Goal: Task Accomplishment & Management: Manage account settings

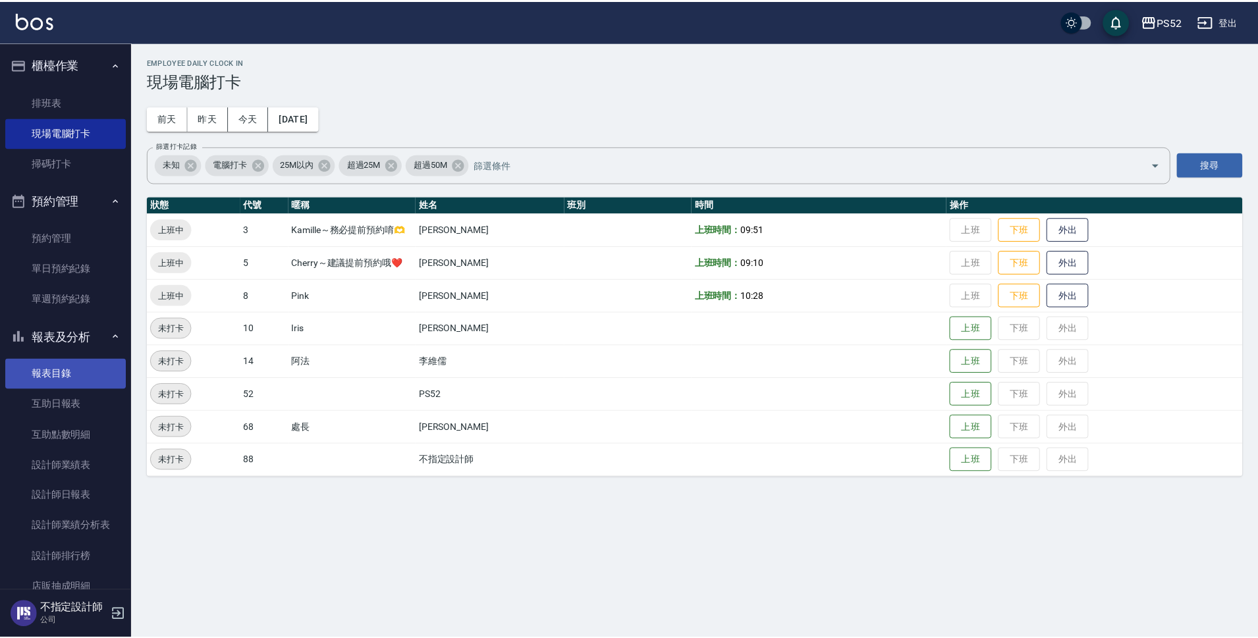
scroll to position [88, 0]
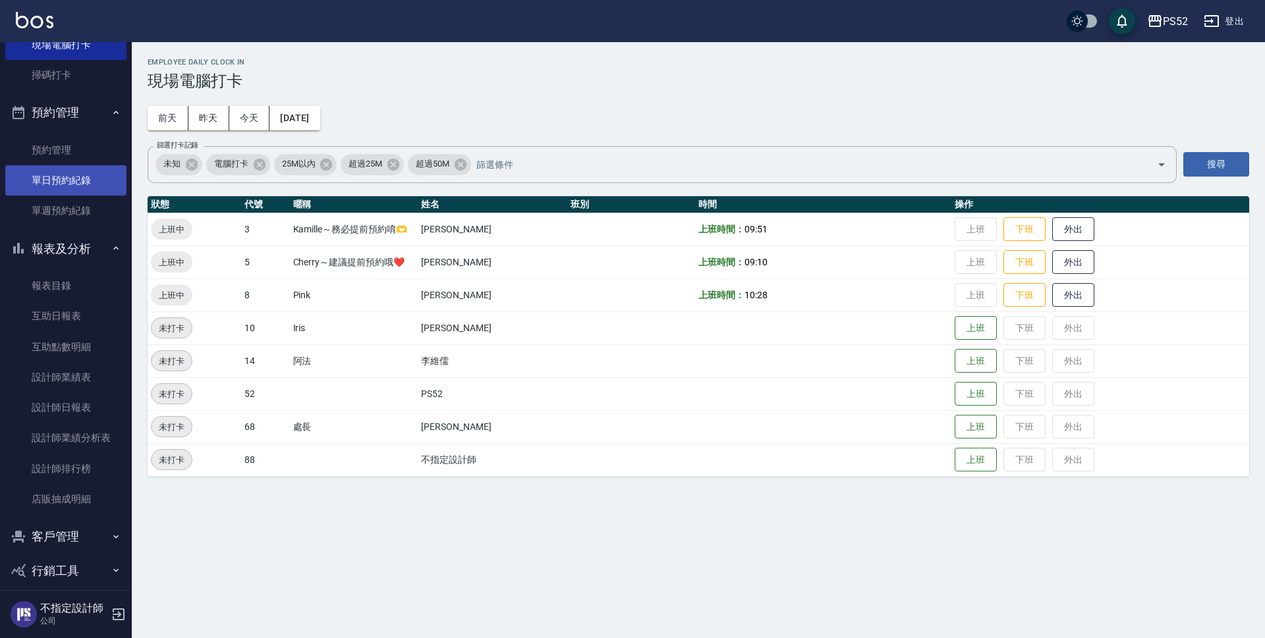
click at [87, 171] on link "單日預約紀錄" at bounding box center [65, 180] width 121 height 30
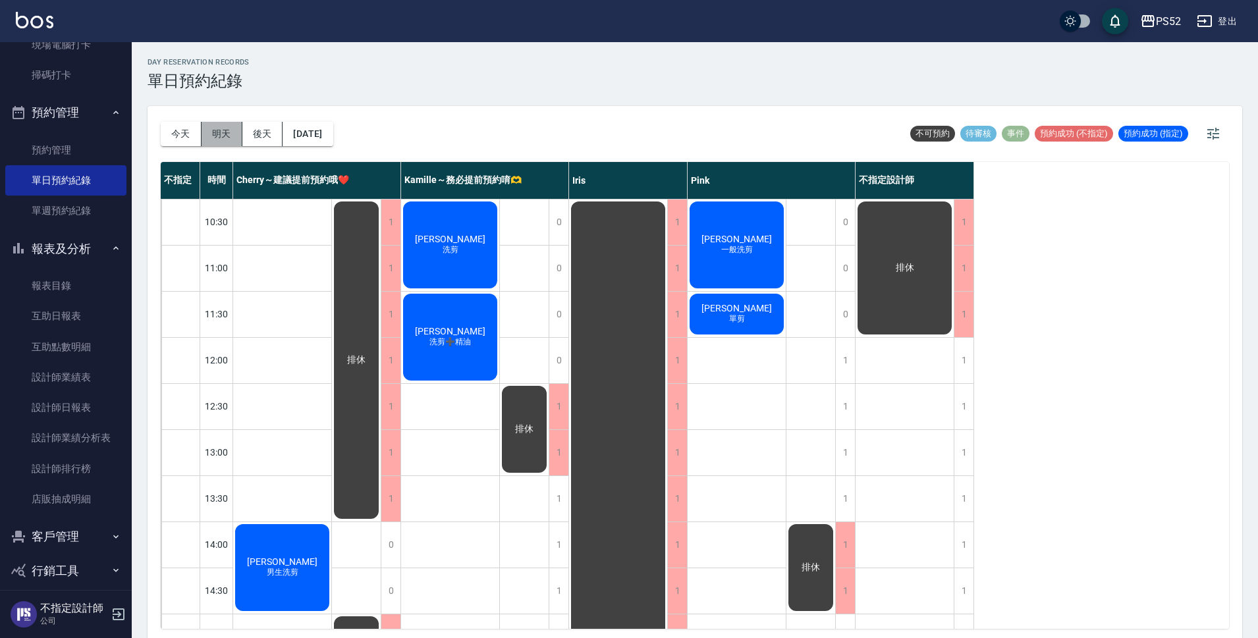
click at [231, 129] on button "明天" at bounding box center [222, 134] width 41 height 24
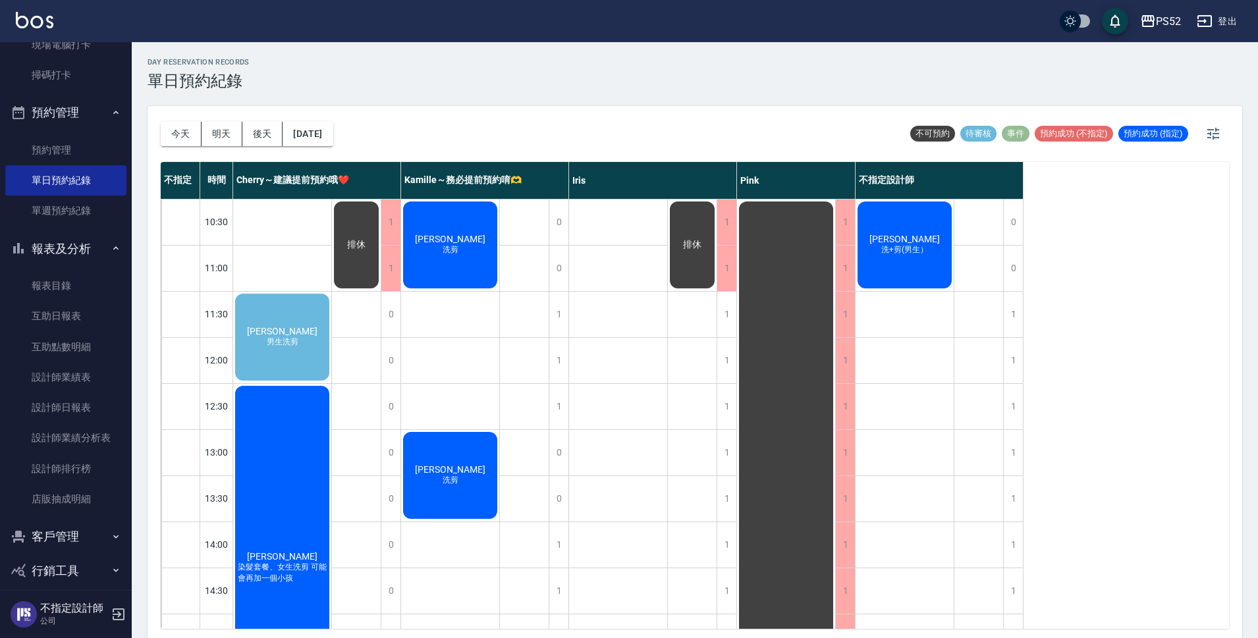
click at [285, 352] on div "[PERSON_NAME]洗剪" at bounding box center [282, 337] width 98 height 91
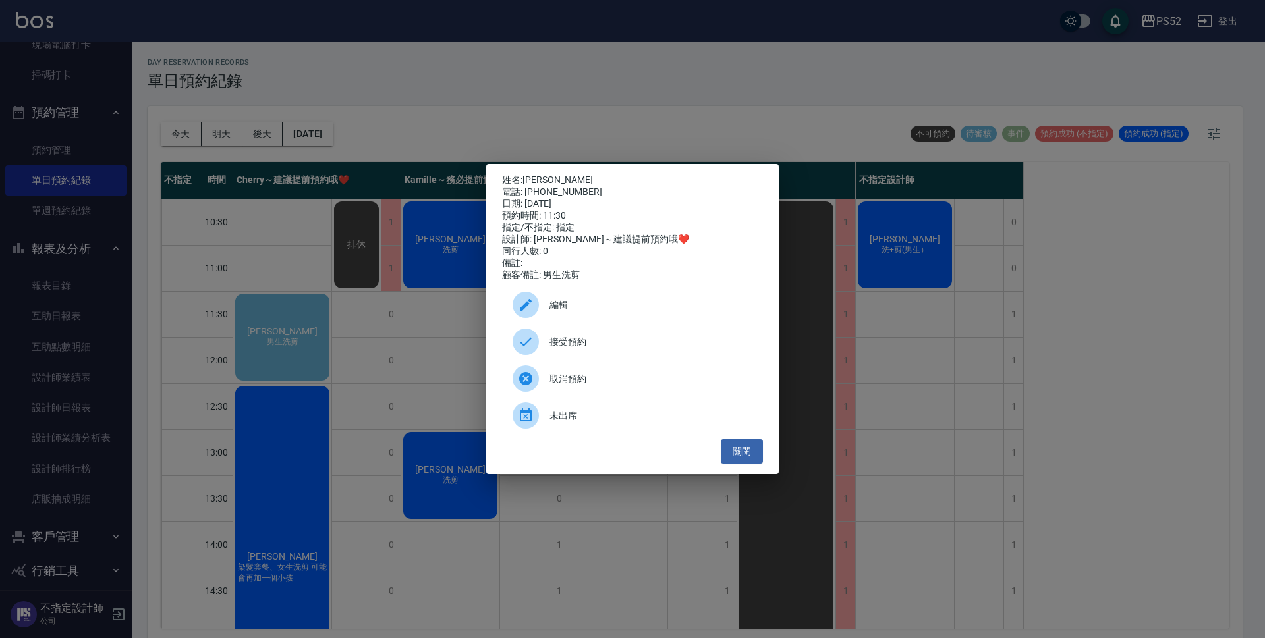
click at [624, 349] on span "接受預約" at bounding box center [650, 342] width 203 height 14
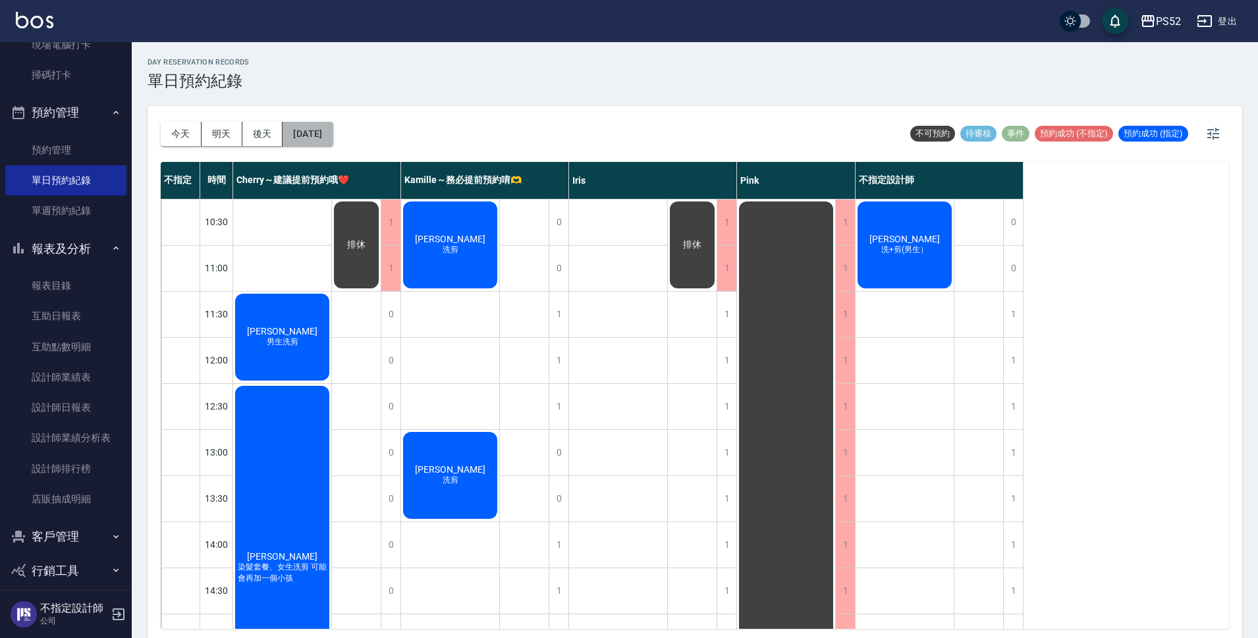
click at [296, 130] on button "[DATE]" at bounding box center [308, 134] width 50 height 24
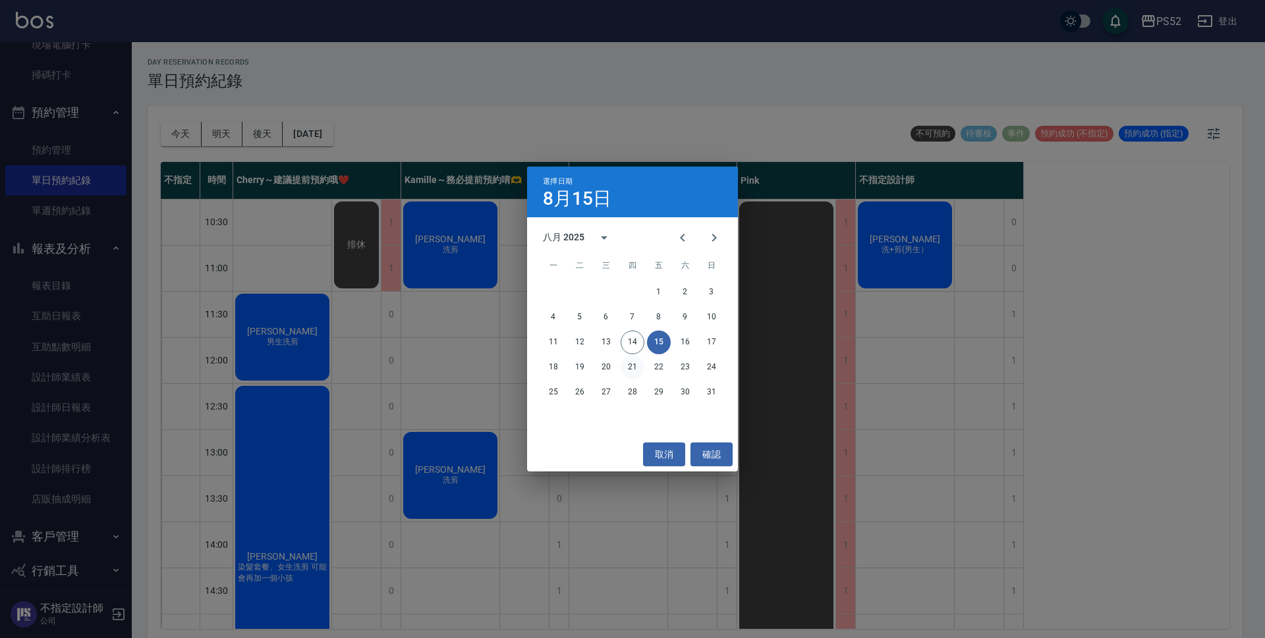
click at [635, 364] on button "21" at bounding box center [632, 368] width 24 height 24
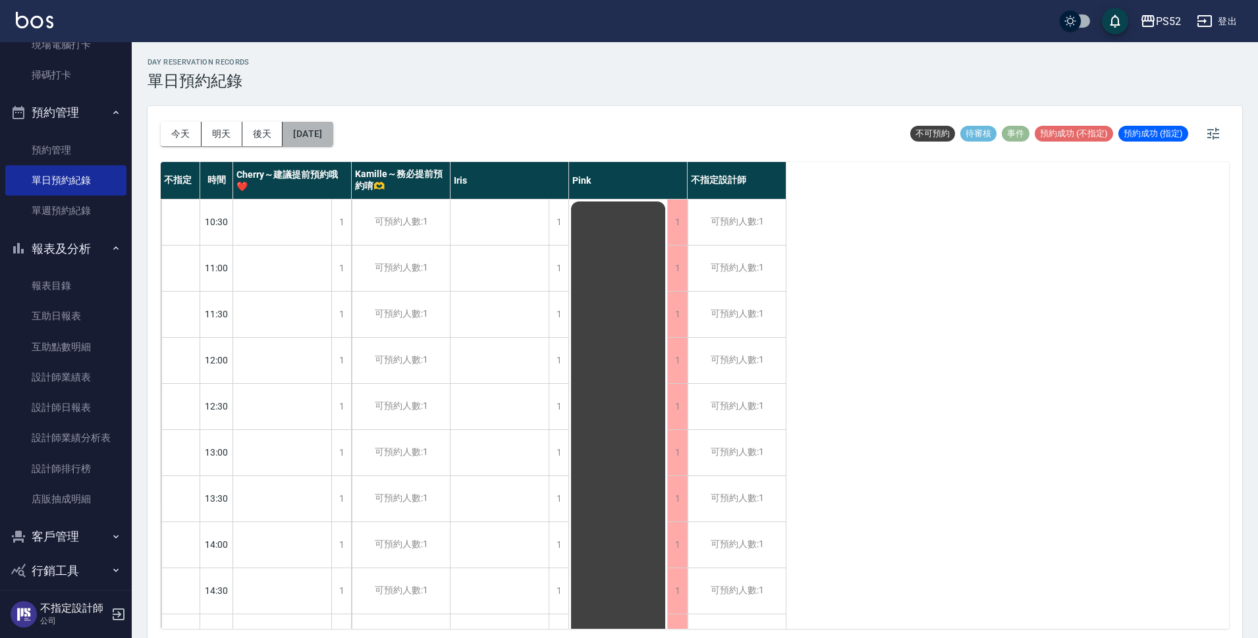
click at [333, 130] on button "[DATE]" at bounding box center [308, 134] width 50 height 24
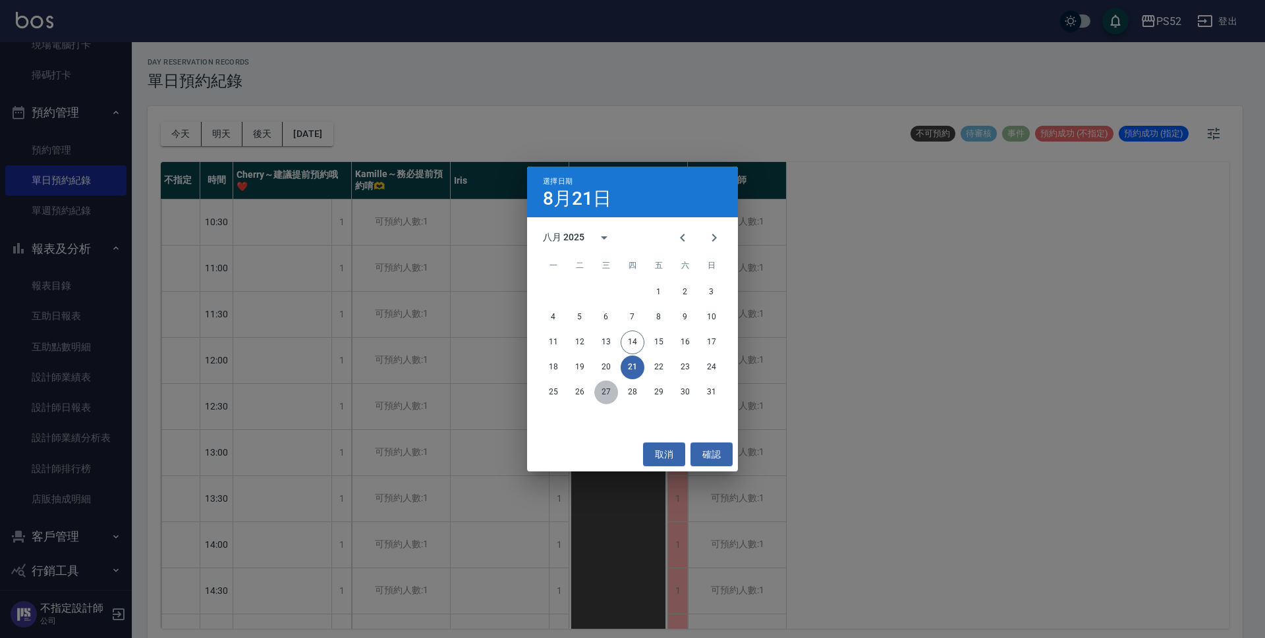
click at [607, 394] on button "27" at bounding box center [606, 393] width 24 height 24
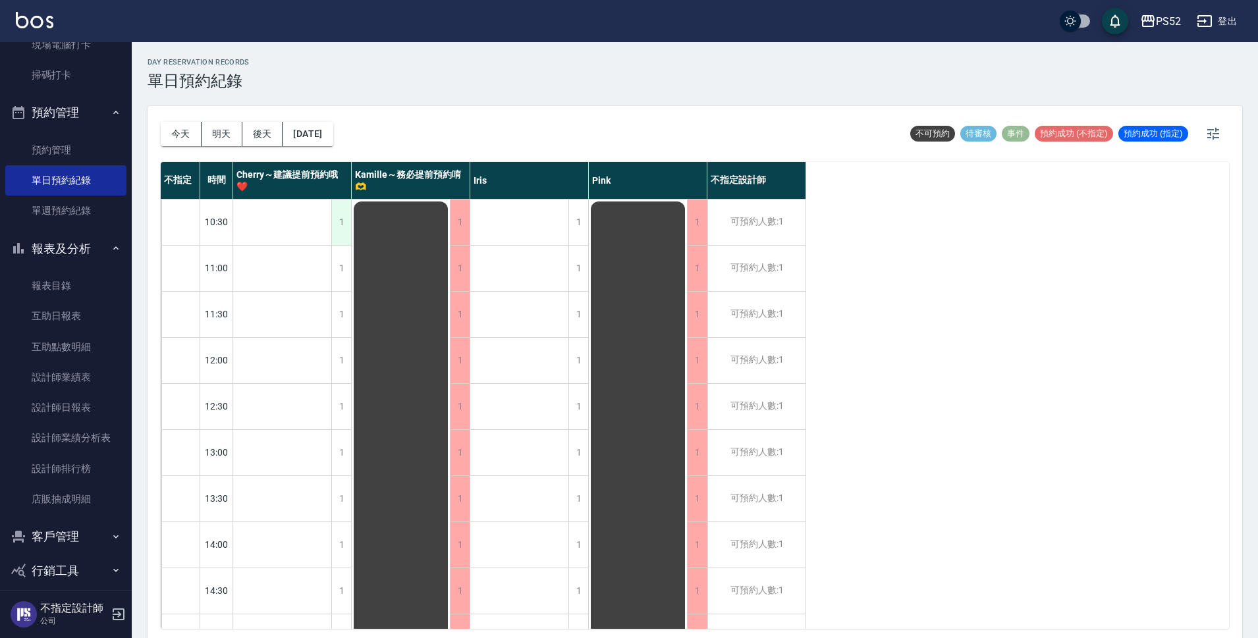
click at [336, 236] on div "1" at bounding box center [341, 222] width 20 height 45
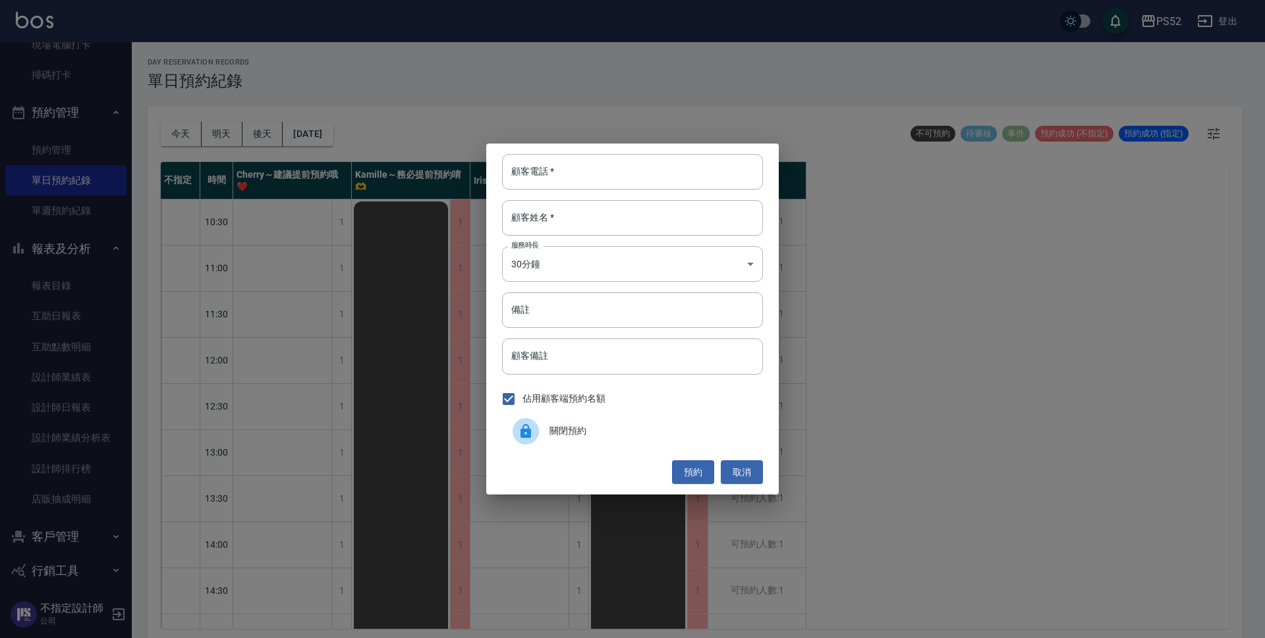
click at [597, 434] on span "關閉預約" at bounding box center [650, 431] width 203 height 14
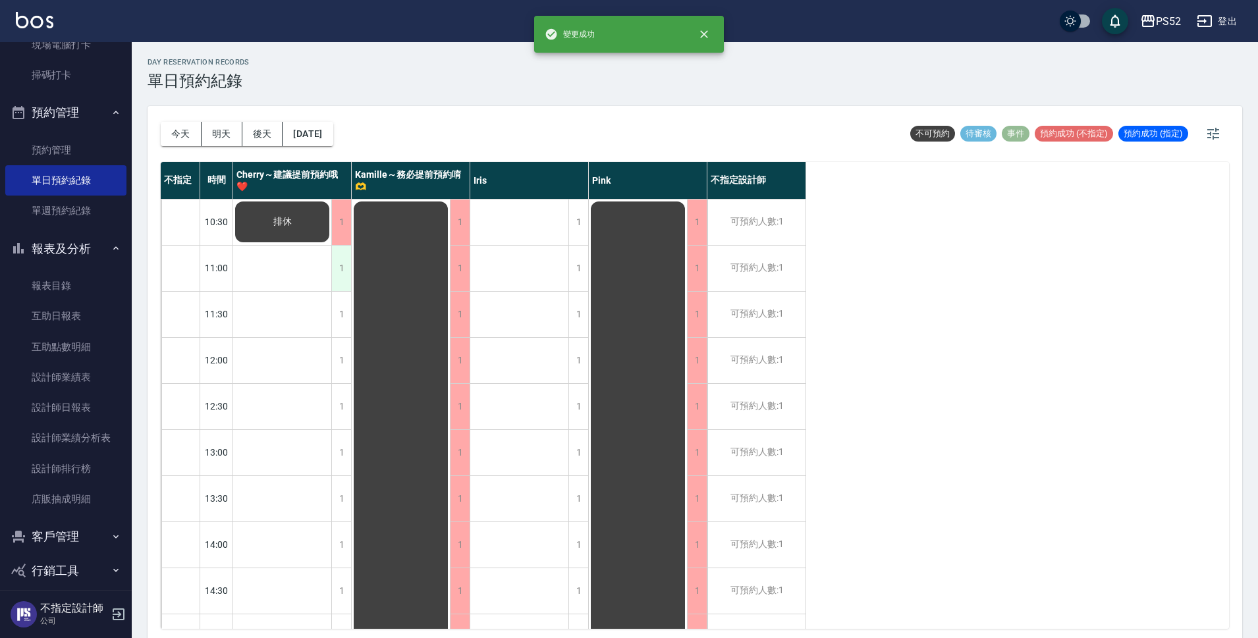
click at [341, 271] on div "1" at bounding box center [341, 268] width 20 height 45
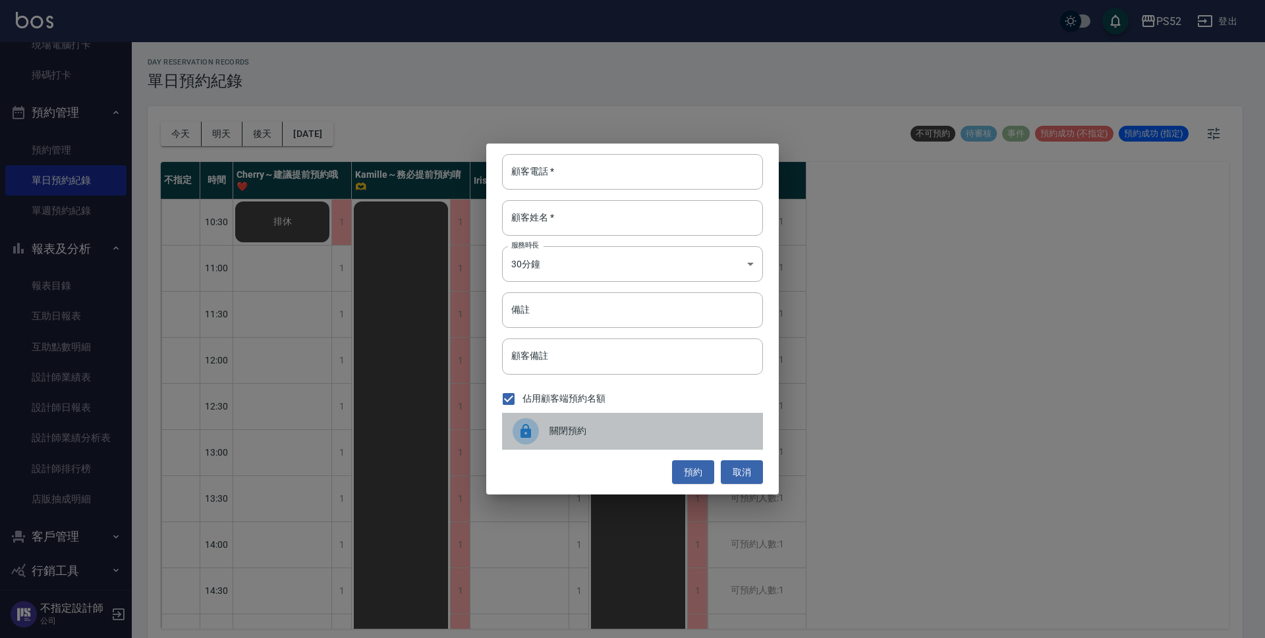
click at [568, 424] on div "關閉預約" at bounding box center [632, 431] width 261 height 37
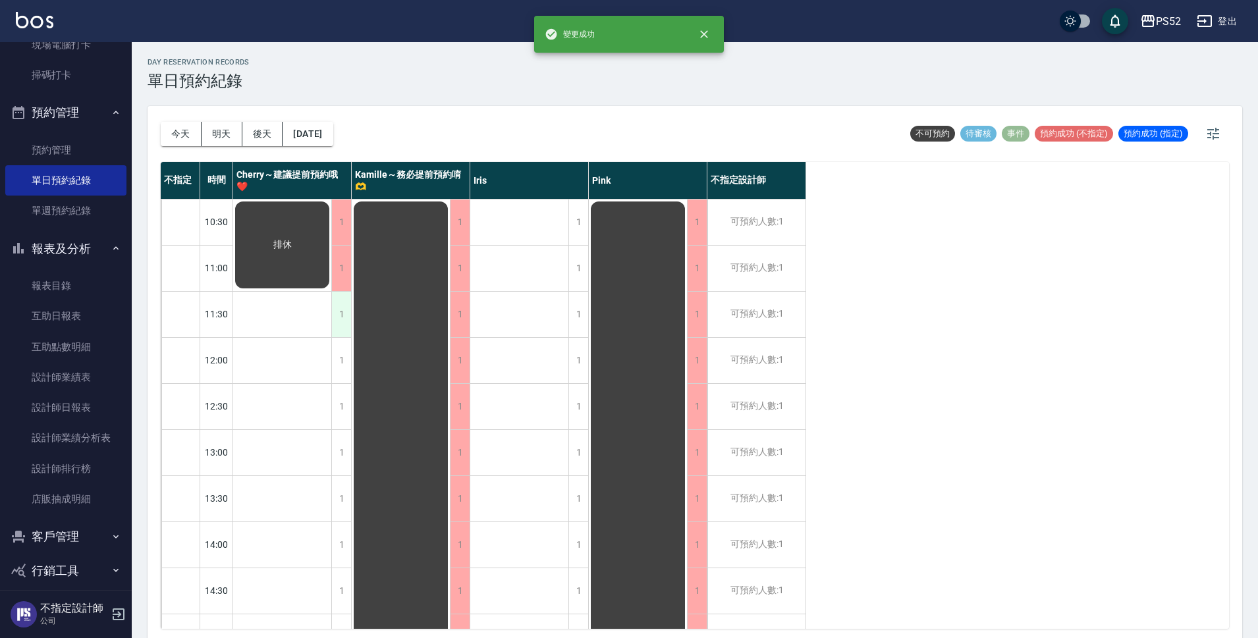
click at [343, 316] on div "1" at bounding box center [341, 314] width 20 height 45
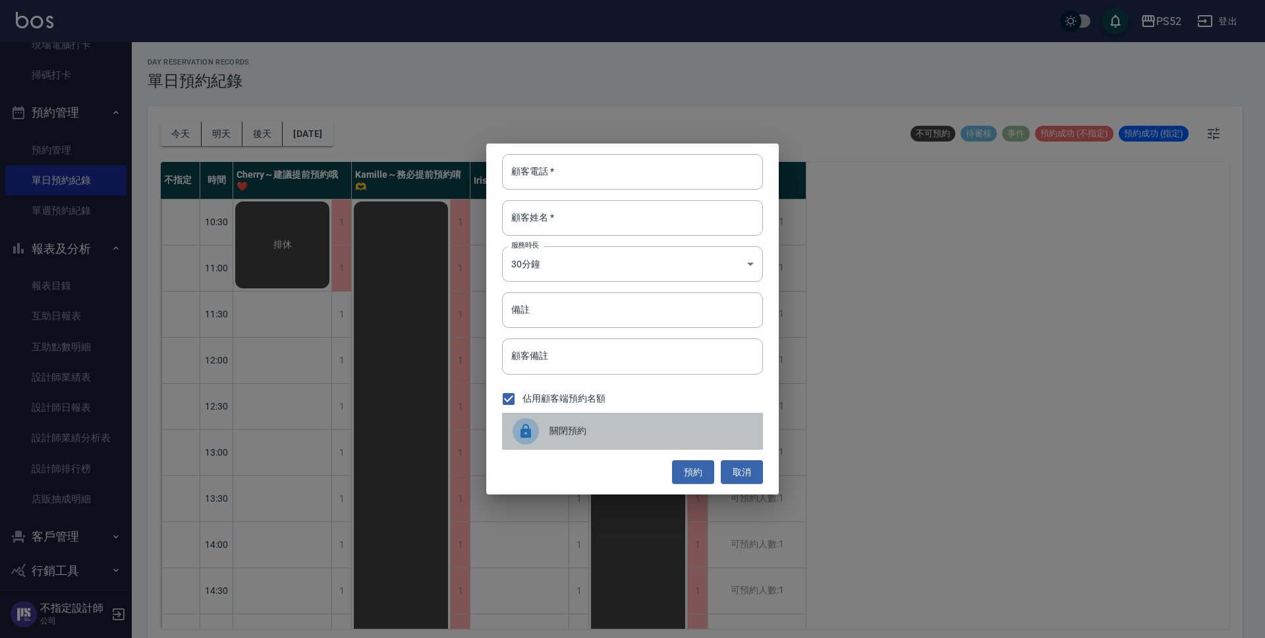
click at [599, 435] on span "關閉預約" at bounding box center [650, 431] width 203 height 14
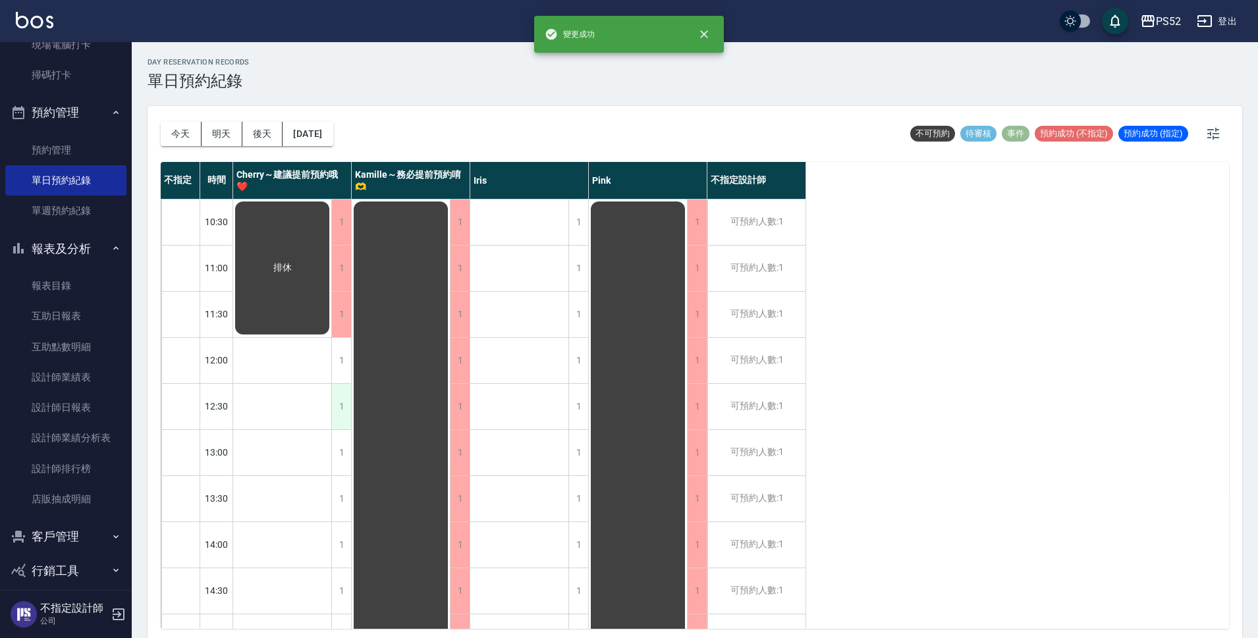
click at [339, 402] on div "1" at bounding box center [341, 406] width 20 height 45
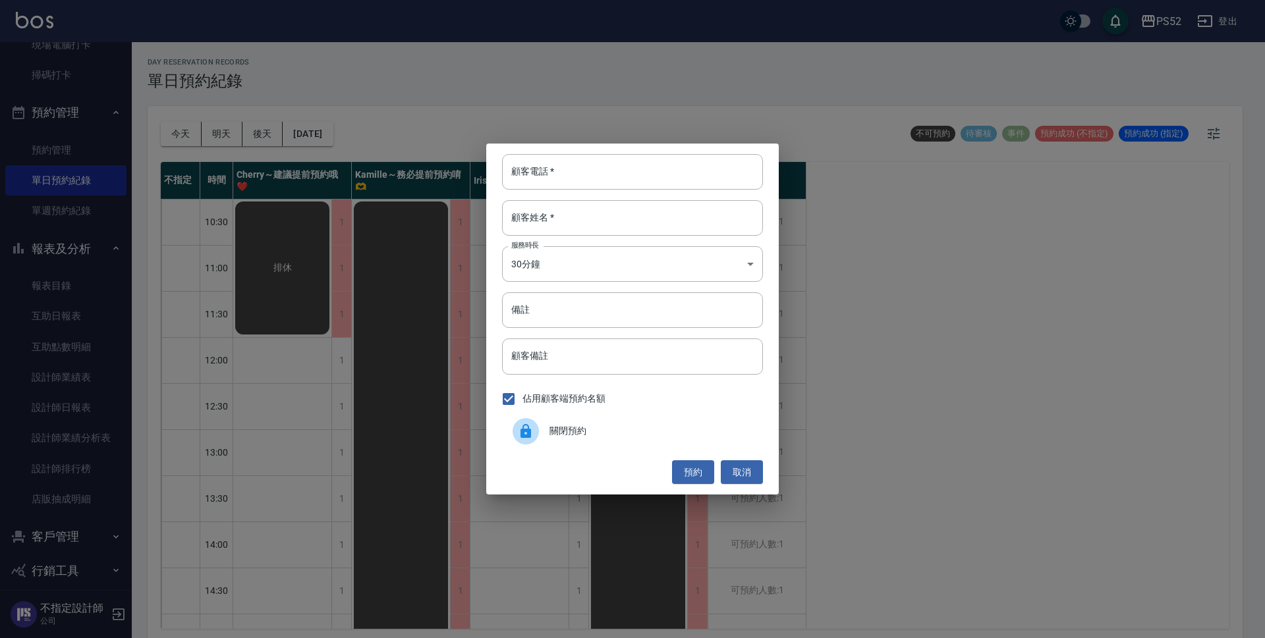
click at [561, 433] on span "關閉預約" at bounding box center [650, 431] width 203 height 14
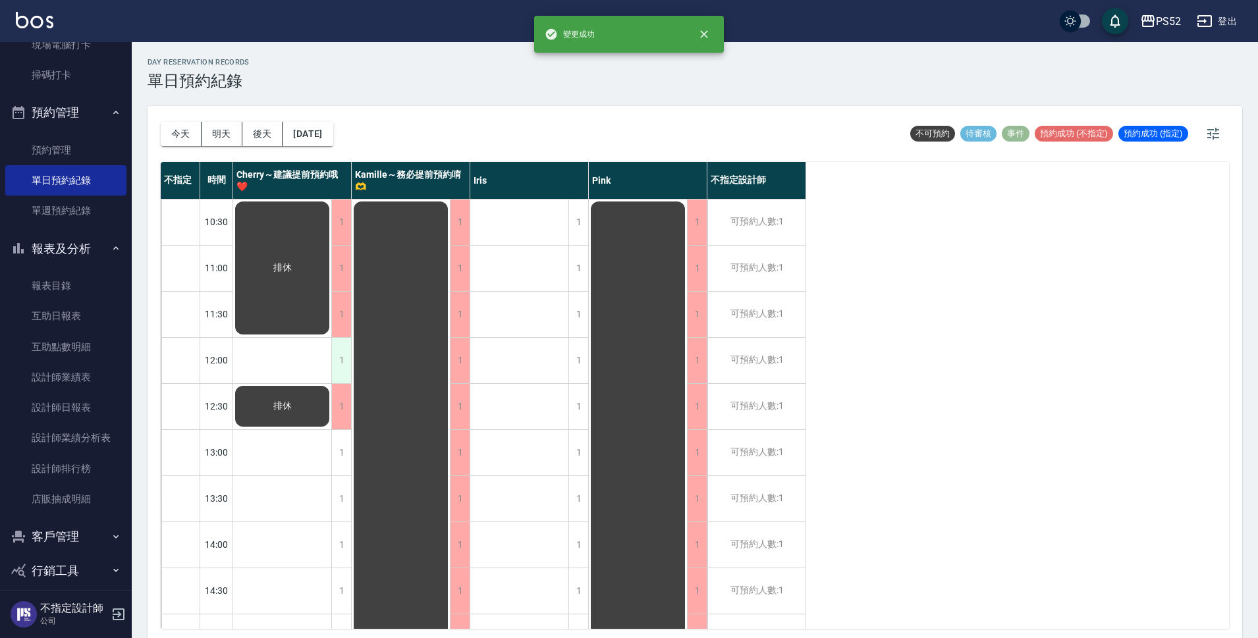
click at [343, 350] on div "1" at bounding box center [341, 360] width 20 height 45
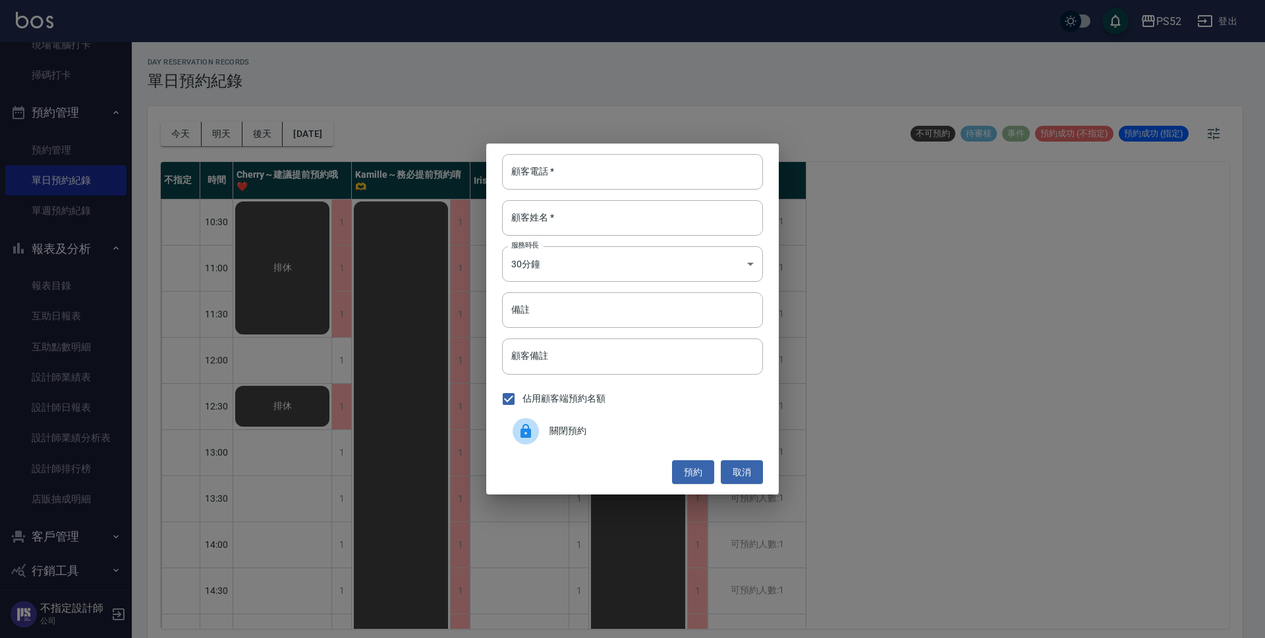
click at [588, 417] on div "關閉預約" at bounding box center [632, 431] width 261 height 37
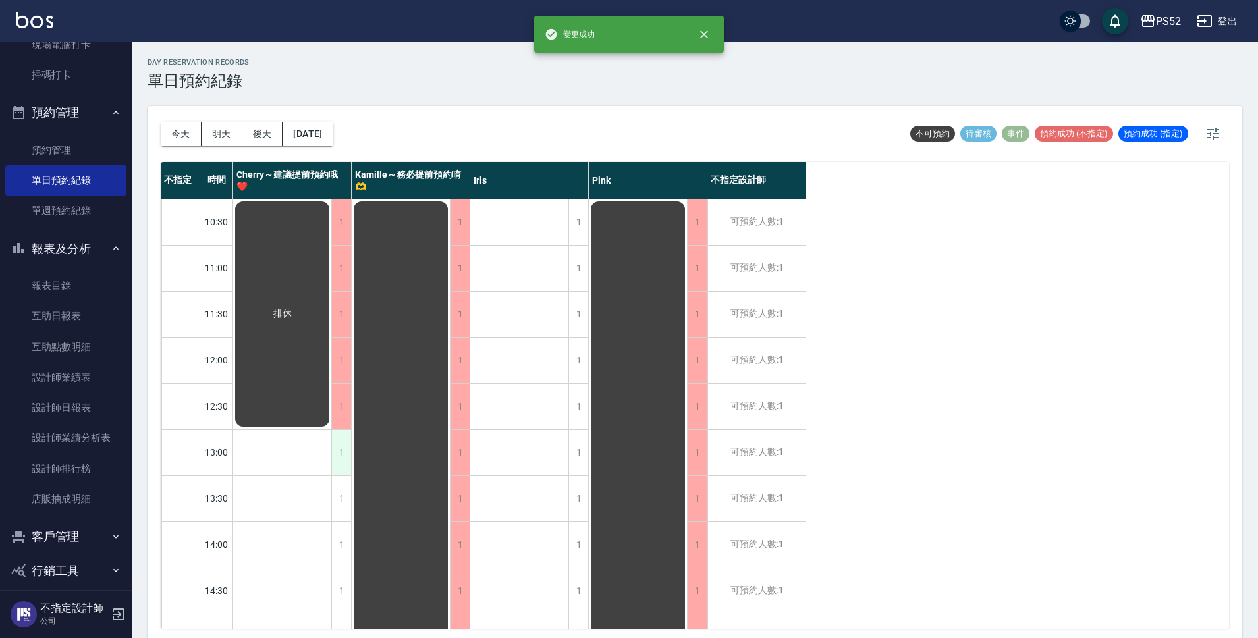
click at [336, 468] on div "1" at bounding box center [341, 452] width 20 height 45
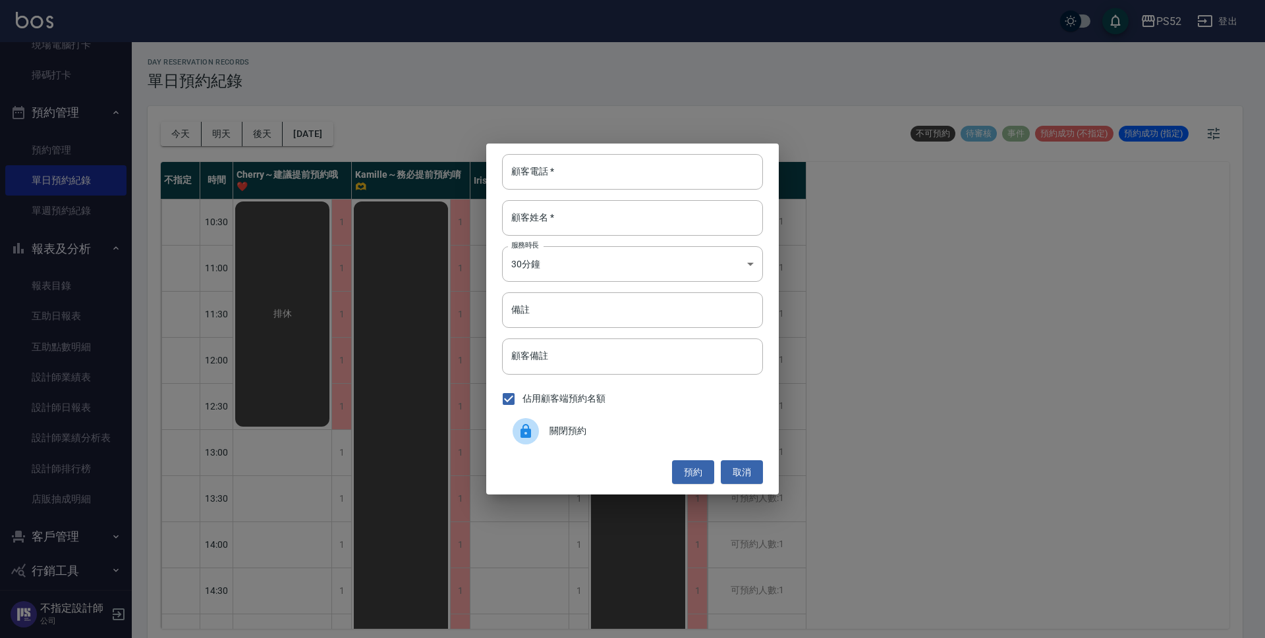
click at [619, 441] on div "關閉預約" at bounding box center [632, 431] width 261 height 37
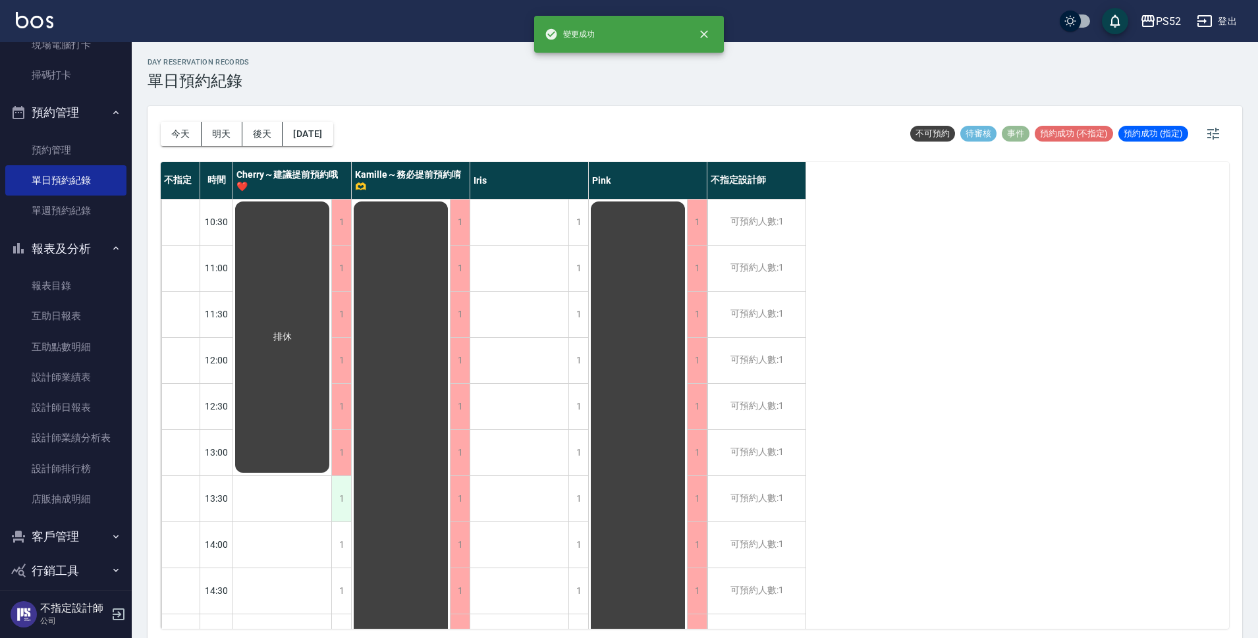
click at [337, 507] on div "1" at bounding box center [341, 498] width 20 height 45
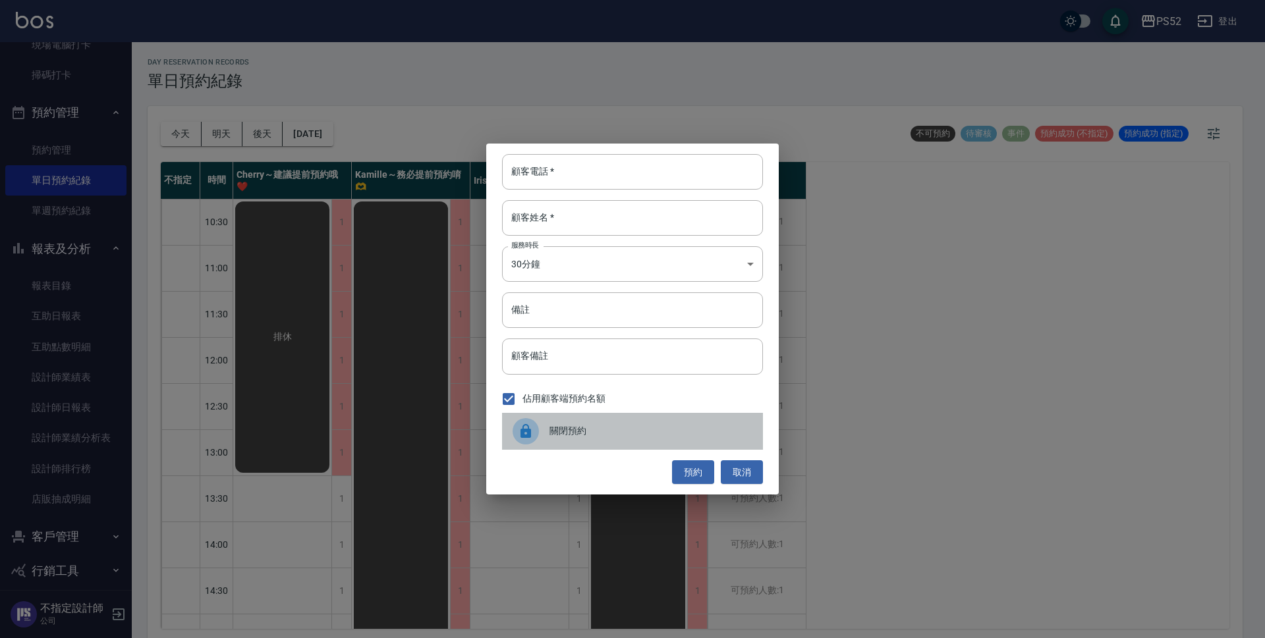
click at [603, 418] on div "關閉預約" at bounding box center [632, 431] width 261 height 37
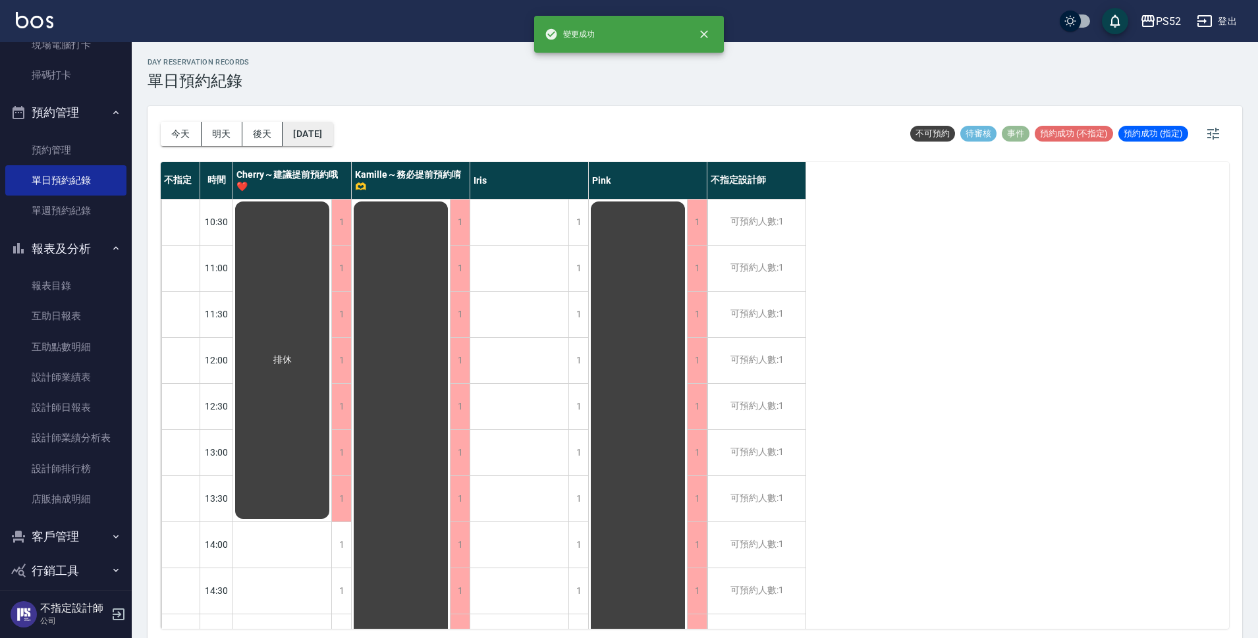
click at [317, 135] on button "[DATE]" at bounding box center [308, 134] width 50 height 24
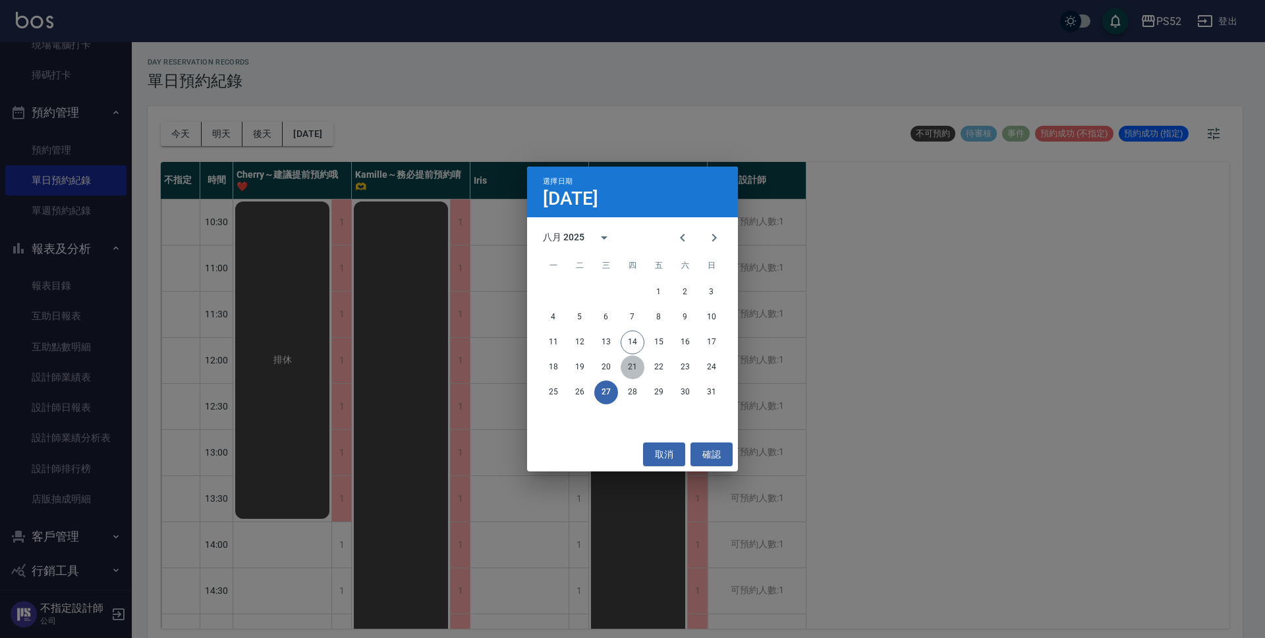
click at [636, 364] on button "21" at bounding box center [632, 368] width 24 height 24
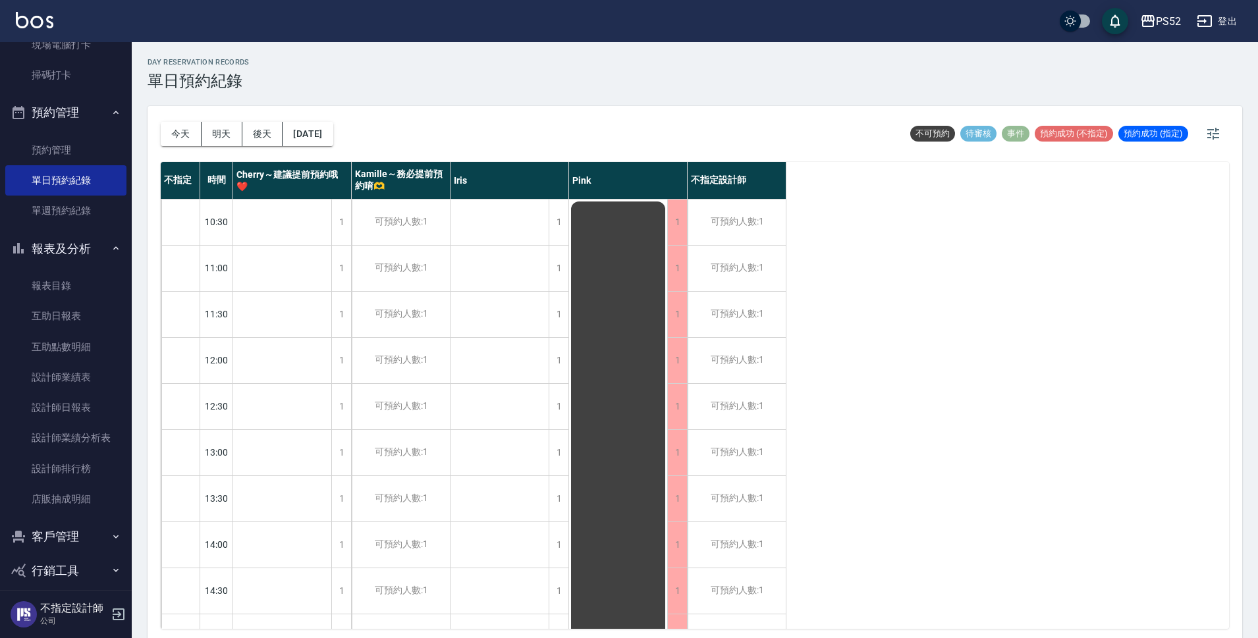
click at [344, 231] on div "1" at bounding box center [341, 222] width 20 height 45
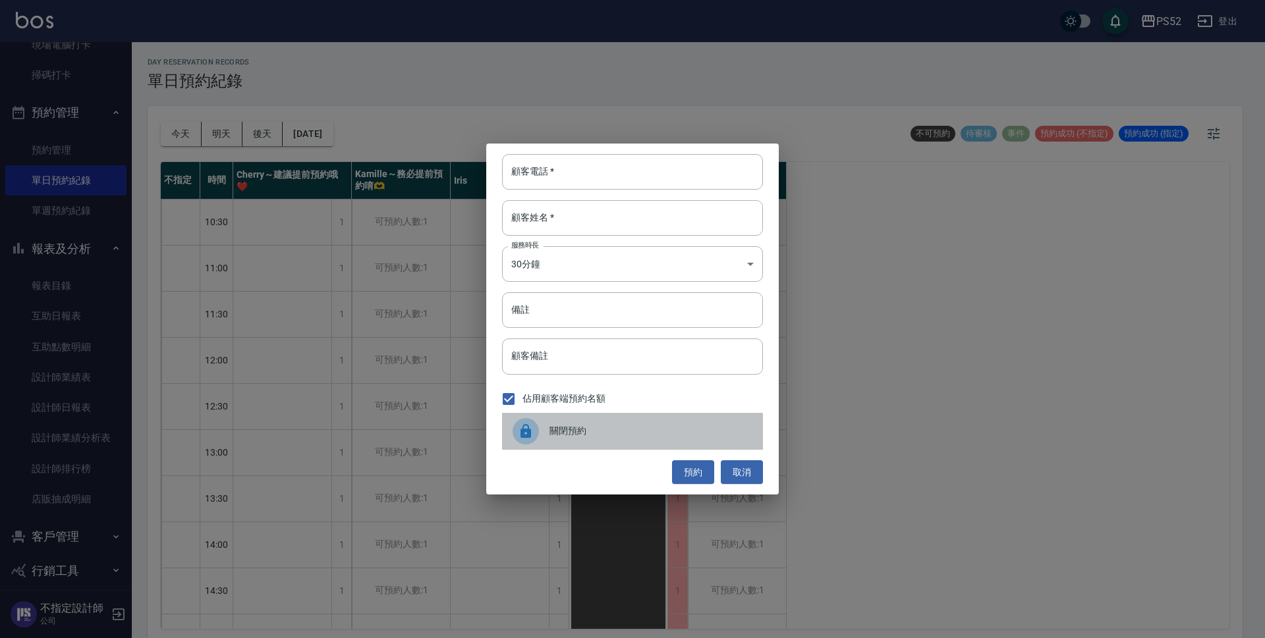
click at [561, 433] on span "關閉預約" at bounding box center [650, 431] width 203 height 14
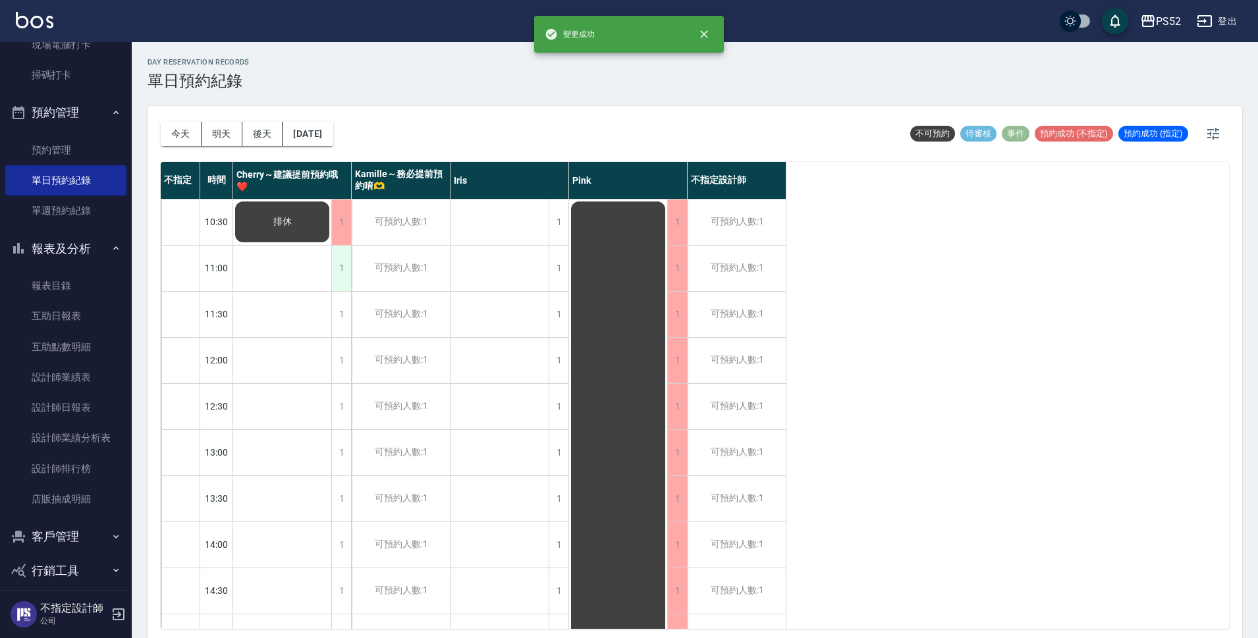
click at [337, 263] on div "1" at bounding box center [341, 268] width 20 height 45
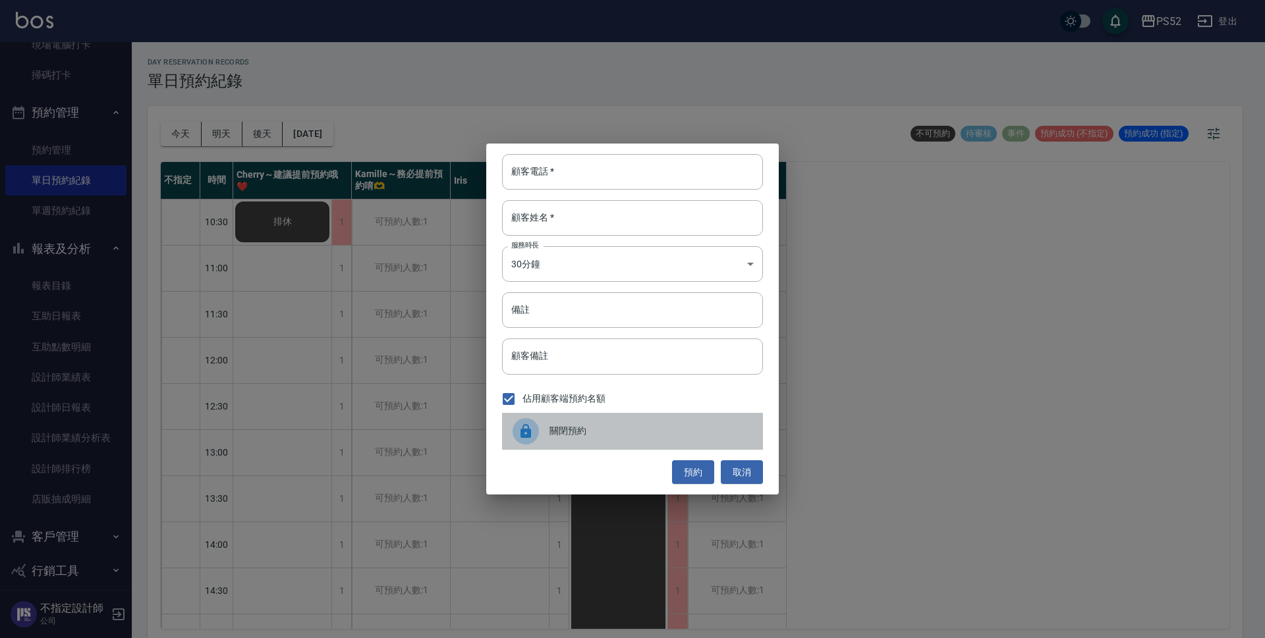
click at [611, 443] on div "關閉預約" at bounding box center [632, 431] width 261 height 37
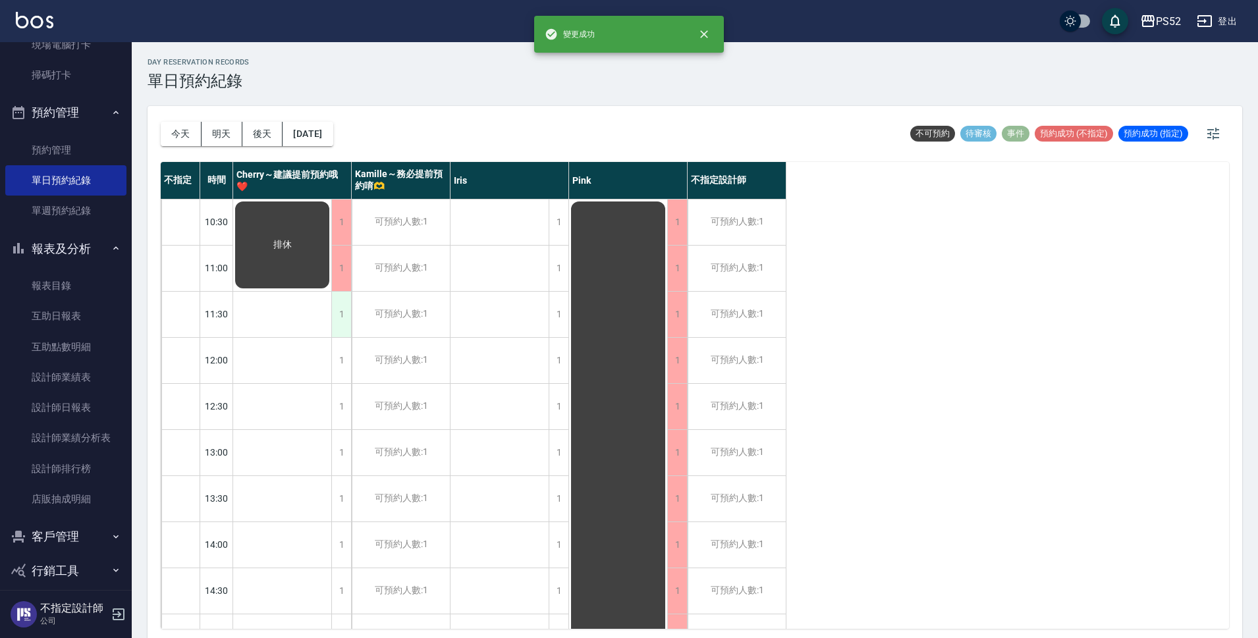
click at [339, 319] on div "1" at bounding box center [341, 314] width 20 height 45
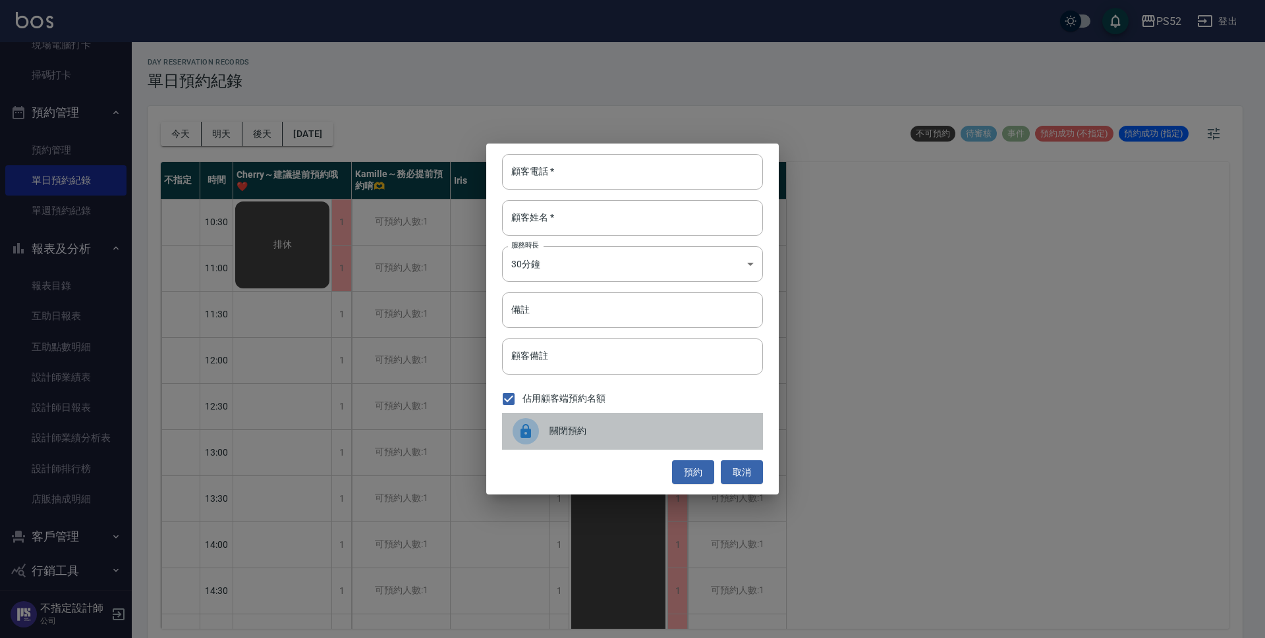
click at [596, 441] on div "關閉預約" at bounding box center [632, 431] width 261 height 37
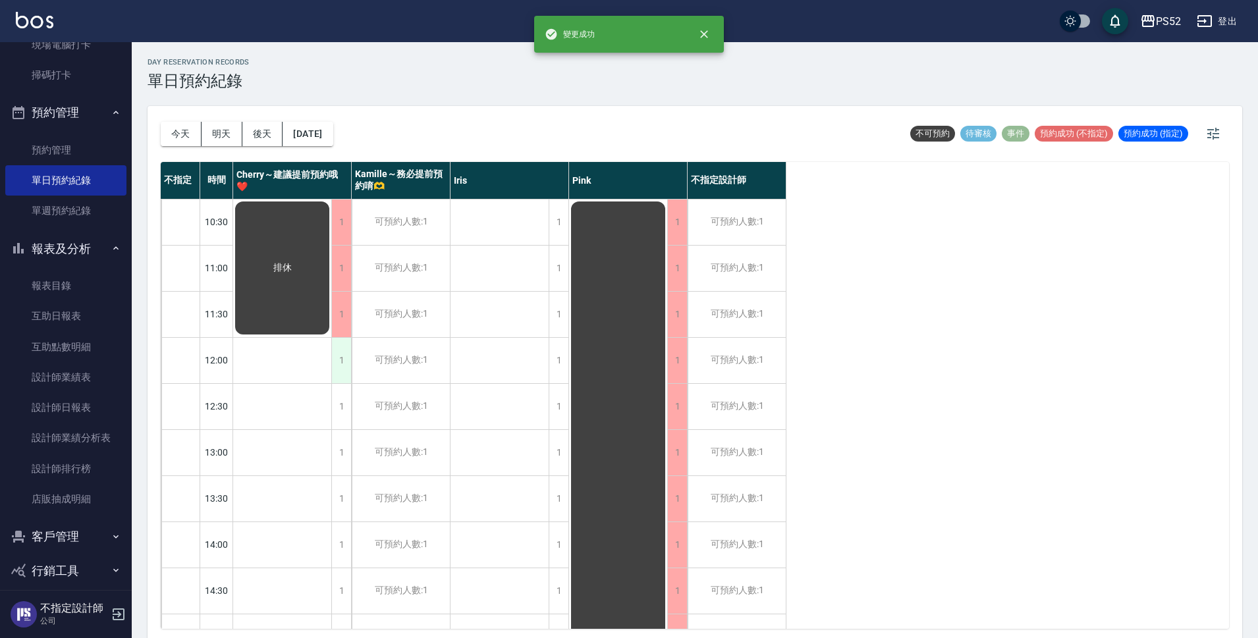
click at [333, 354] on div "1" at bounding box center [341, 360] width 20 height 45
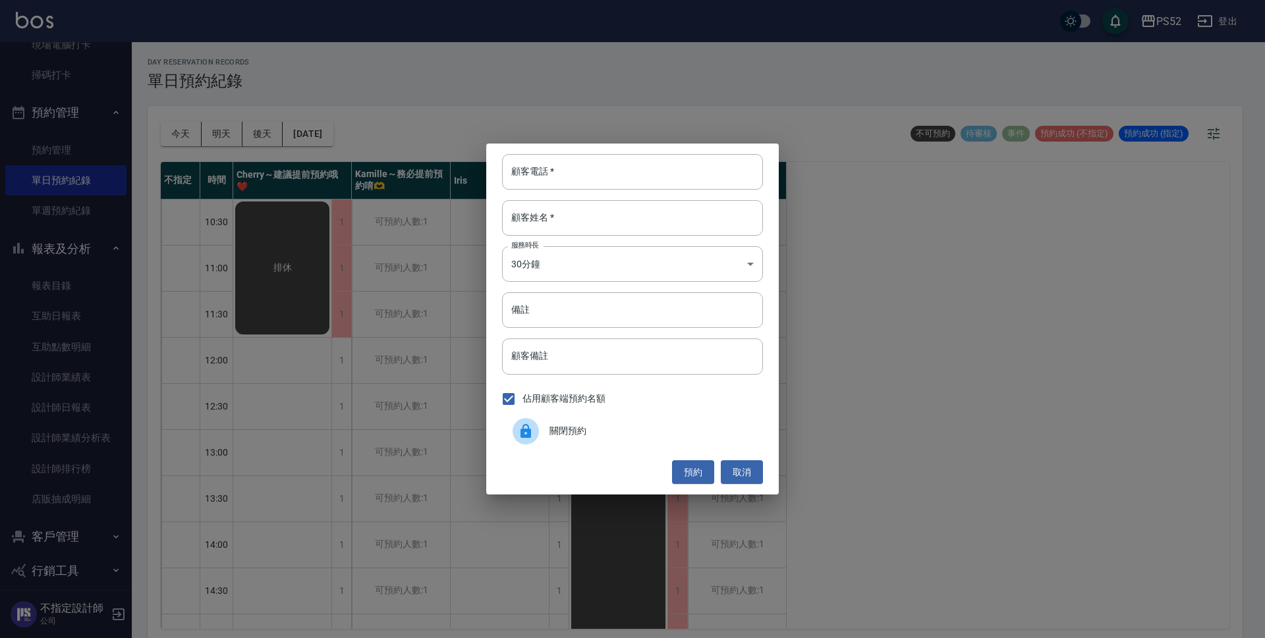
click at [659, 455] on div "顧客電話   * 顧客電話   * 顧客姓名   * 顧客姓名   * 服務時長 30分鐘 1 服務時長 備註 備註 顧客備註 顧客備註 佔用顧客端預約名額 …" at bounding box center [632, 319] width 292 height 351
click at [599, 437] on span "關閉預約" at bounding box center [650, 431] width 203 height 14
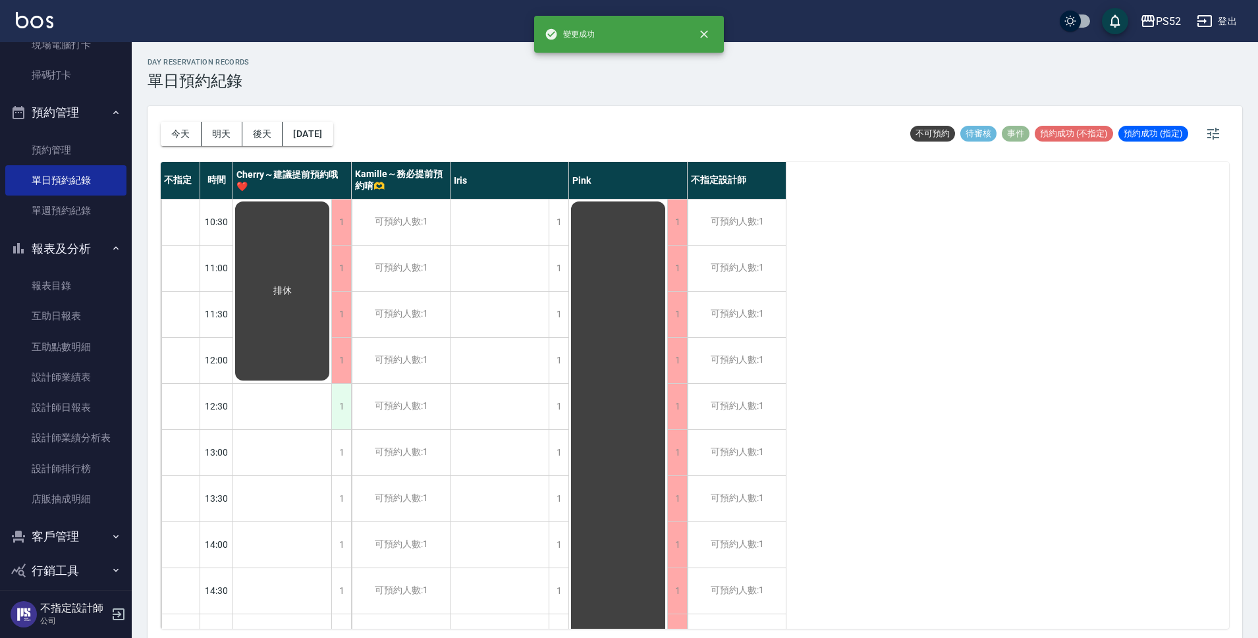
click at [343, 412] on div "1" at bounding box center [341, 406] width 20 height 45
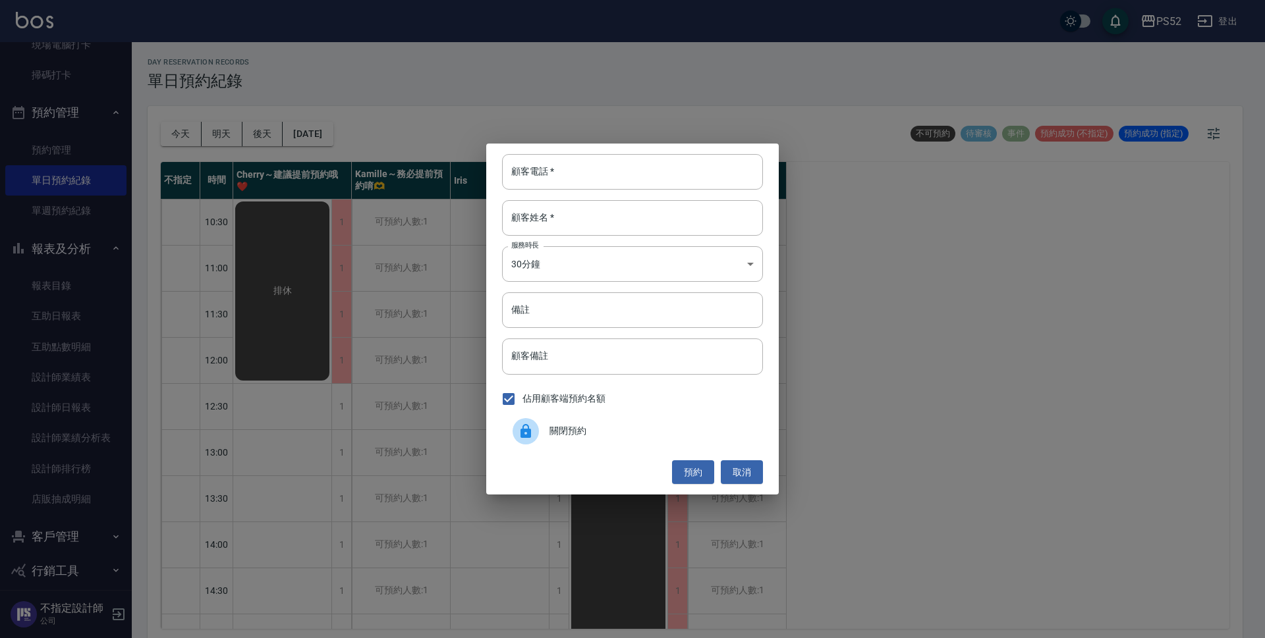
click at [546, 437] on div at bounding box center [530, 431] width 37 height 26
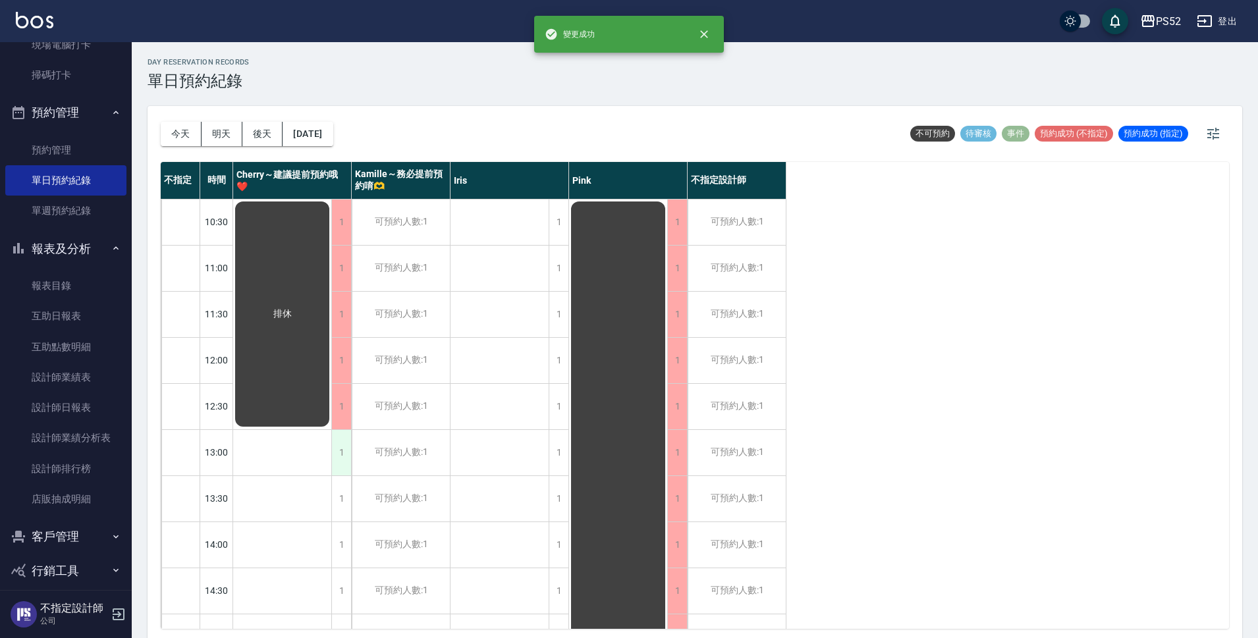
click at [347, 468] on div "1" at bounding box center [341, 452] width 20 height 45
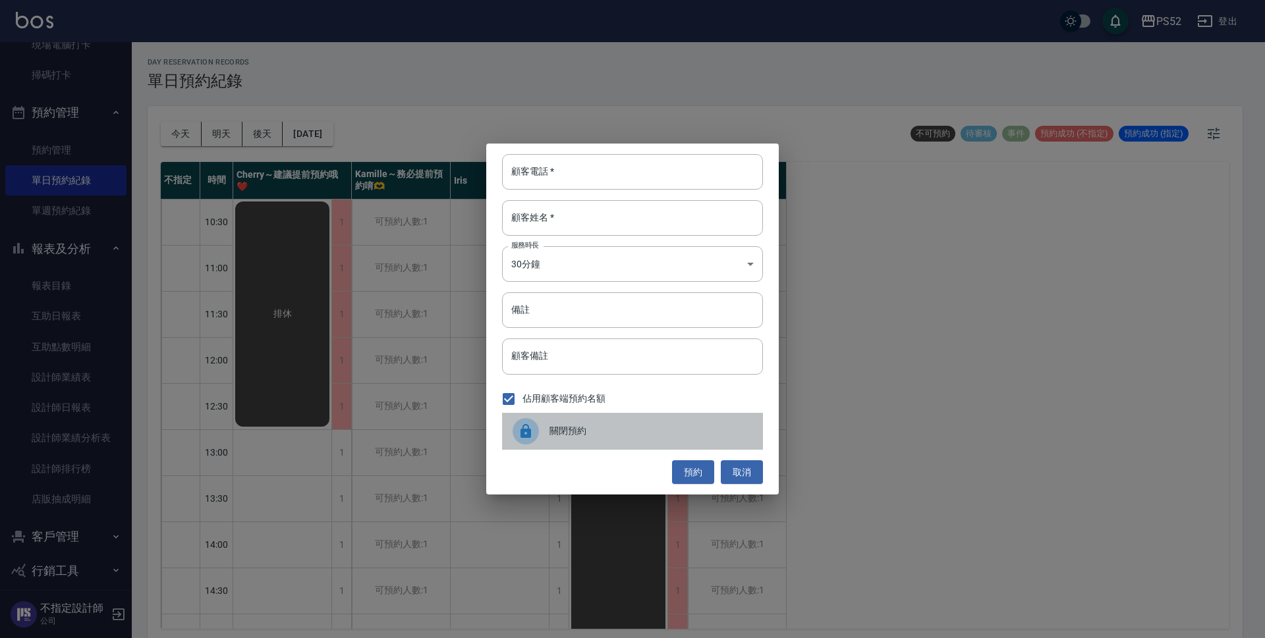
click at [665, 420] on div "關閉預約" at bounding box center [632, 431] width 261 height 37
